Goal: Find specific page/section: Find specific page/section

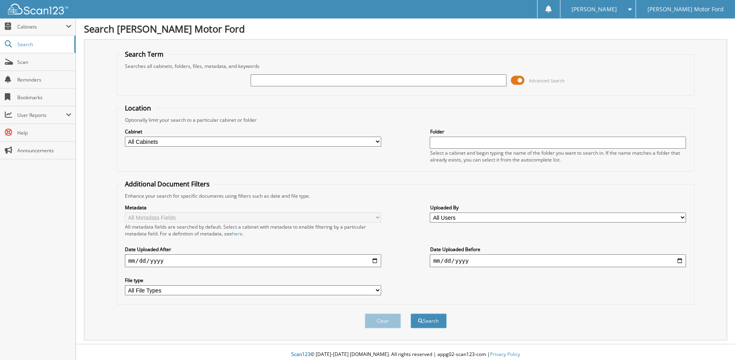
click at [347, 82] on input "text" at bounding box center [379, 80] width 256 height 12
paste input "BND62244"
click at [411, 313] on button "Search" at bounding box center [429, 320] width 36 height 15
type input "BND62244."
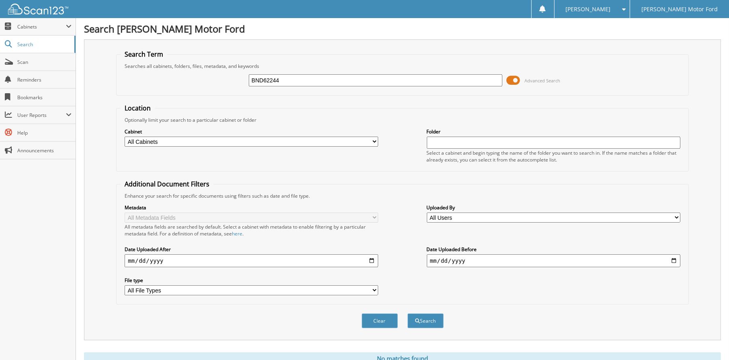
click at [400, 83] on input "BND62244" at bounding box center [376, 80] width 254 height 12
click at [407, 313] on button "Search" at bounding box center [425, 320] width 36 height 15
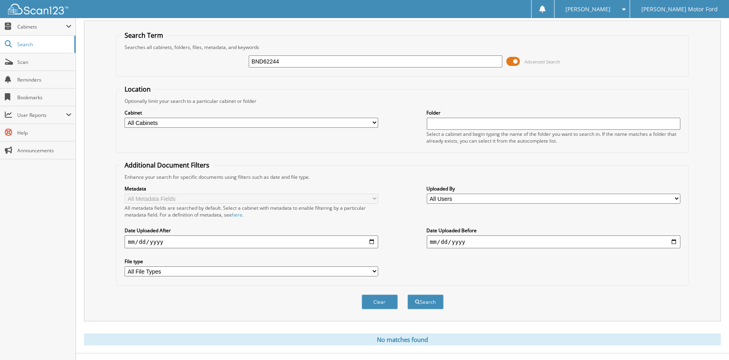
scroll to position [27, 0]
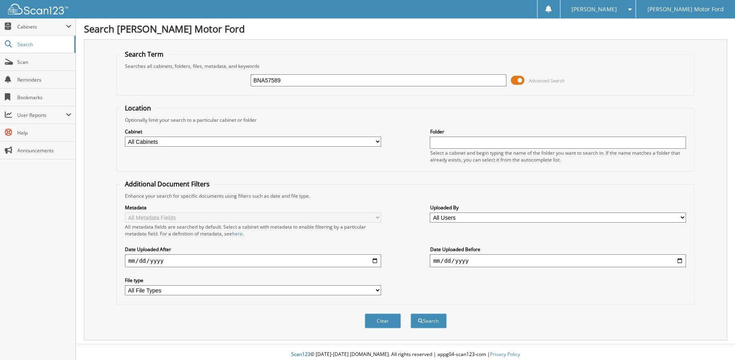
type input "BNA57589"
click at [411, 313] on button "Search" at bounding box center [429, 320] width 36 height 15
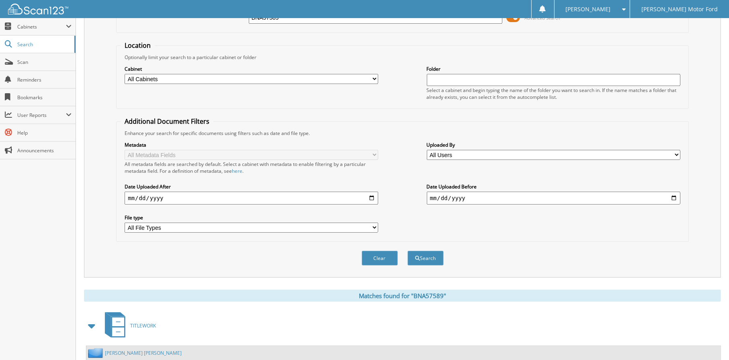
scroll to position [127, 0]
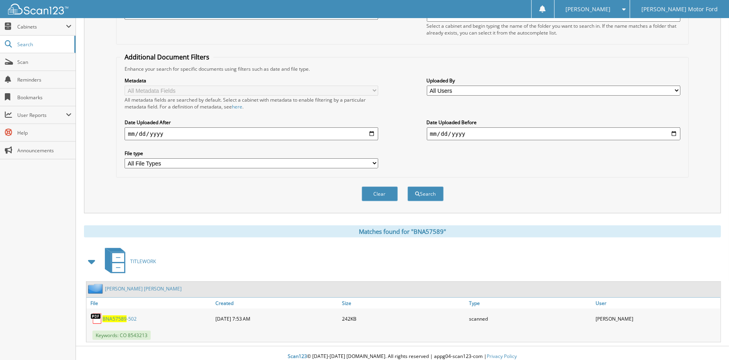
click at [115, 315] on span "BNA57589" at bounding box center [114, 318] width 24 height 7
click at [133, 315] on link "BNA57589 -502" at bounding box center [119, 318] width 34 height 7
click at [107, 315] on span "BNA57589" at bounding box center [114, 318] width 24 height 7
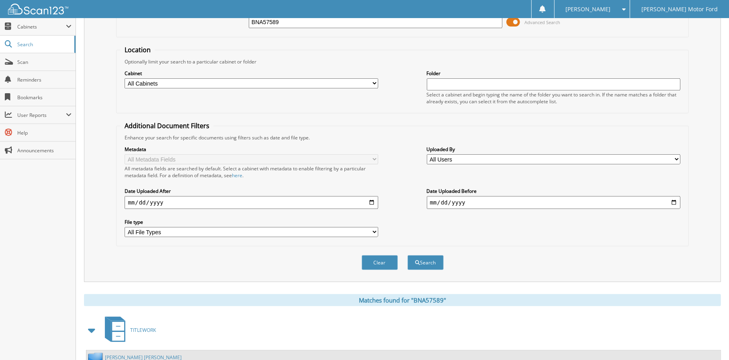
scroll to position [0, 0]
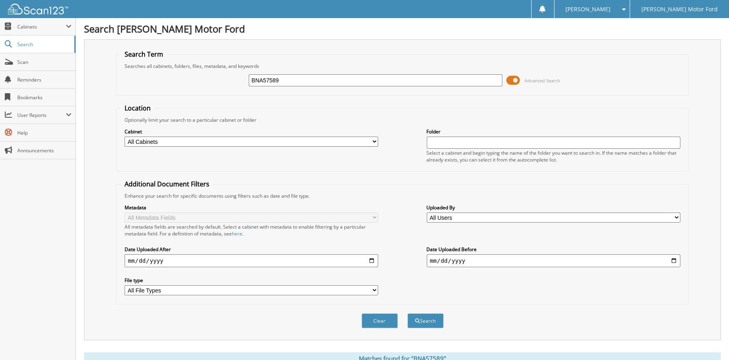
click at [396, 80] on input "BNA57589" at bounding box center [376, 80] width 254 height 12
click at [407, 313] on button "Search" at bounding box center [425, 320] width 36 height 15
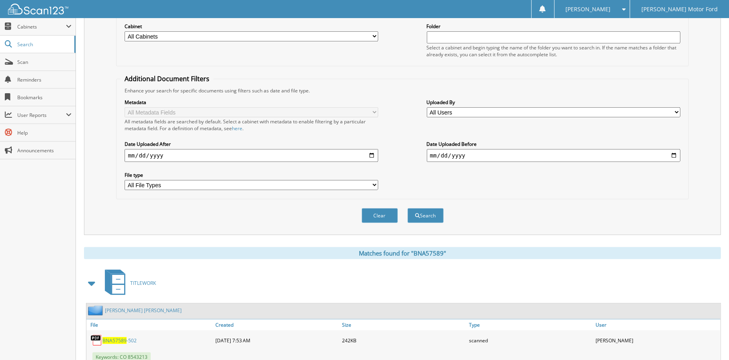
scroll to position [127, 0]
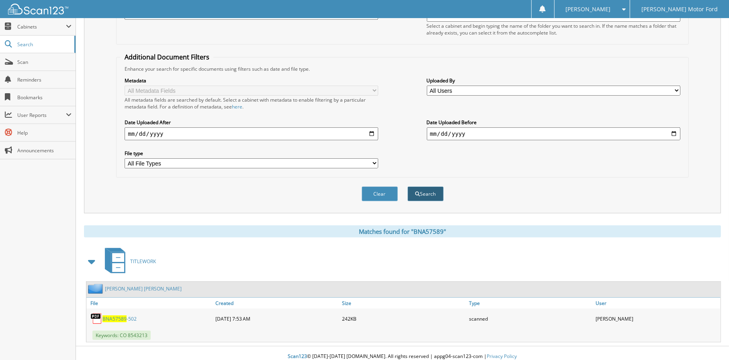
click at [426, 188] on button "Search" at bounding box center [425, 193] width 36 height 15
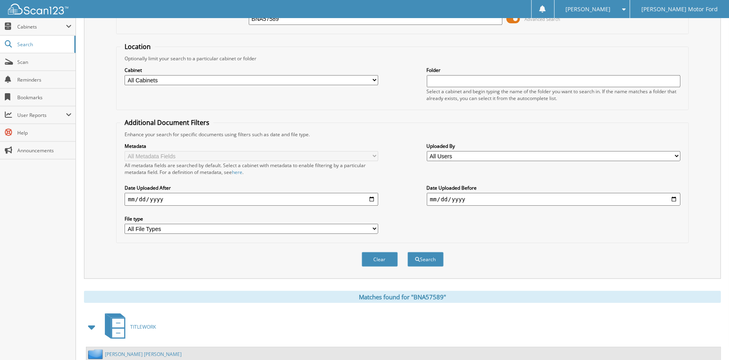
scroll to position [127, 0]
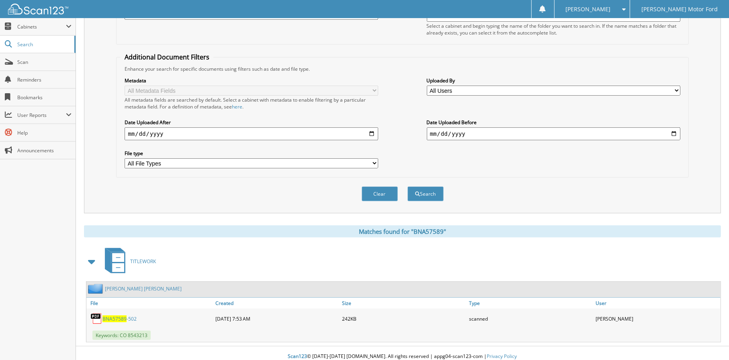
click at [94, 313] on img at bounding box center [96, 319] width 12 height 12
